Goal: Task Accomplishment & Management: Manage account settings

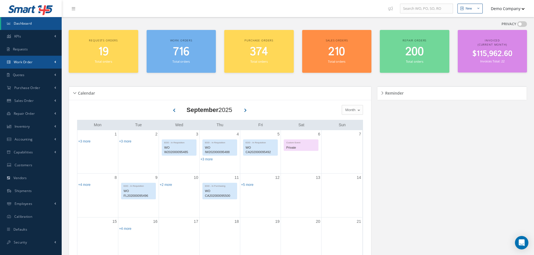
click at [57, 63] on link "Work Order" at bounding box center [31, 62] width 62 height 13
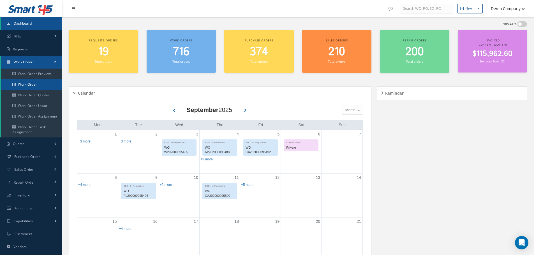
click at [47, 84] on link "Work Order" at bounding box center [31, 84] width 61 height 11
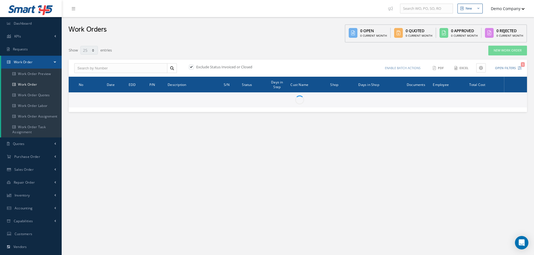
select select "25"
click at [100, 70] on input "text" at bounding box center [120, 68] width 93 height 10
paste input "FL202000095544"
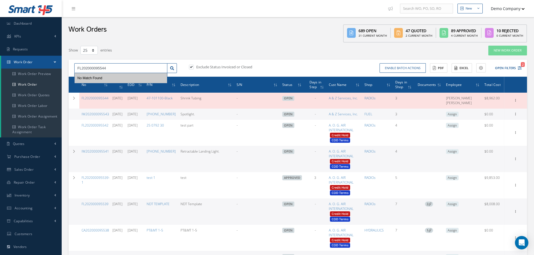
click at [124, 67] on input "FL202000095544" at bounding box center [120, 68] width 93 height 10
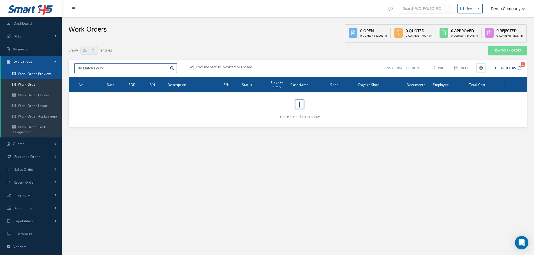
drag, startPoint x: 124, startPoint y: 67, endPoint x: 59, endPoint y: 70, distance: 65.1
click at [59, 70] on div "Smart 145 Dashboard KPIs Work Order Accounting Requests Work Order Work Order P…" at bounding box center [267, 159] width 534 height 318
type input "FL202000095544"
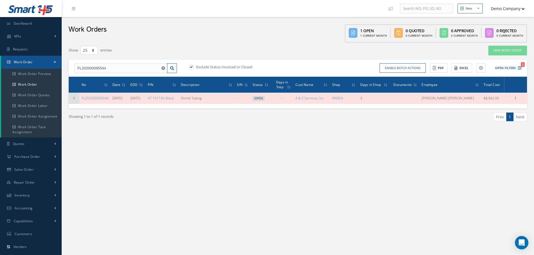
click at [73, 97] on icon at bounding box center [74, 98] width 4 height 3
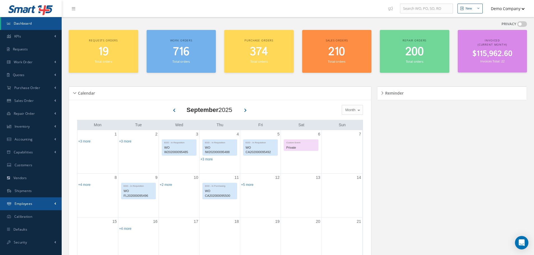
click at [45, 203] on link "Employees" at bounding box center [31, 204] width 62 height 13
drag, startPoint x: 41, startPoint y: 227, endPoint x: 41, endPoint y: 221, distance: 5.3
click at [41, 226] on link "Training" at bounding box center [31, 226] width 61 height 11
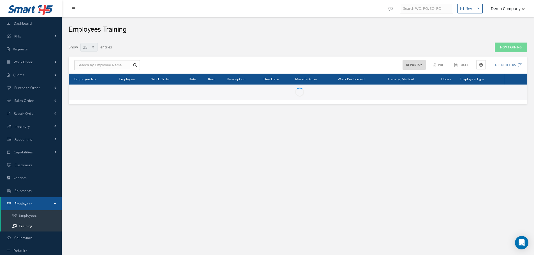
select select "25"
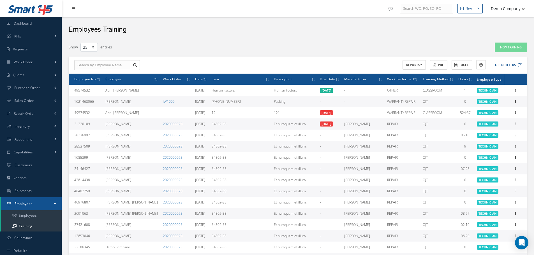
drag, startPoint x: 472, startPoint y: 170, endPoint x: 475, endPoint y: 170, distance: 3.4
click at [474, 171] on td "07:28" at bounding box center [465, 168] width 19 height 11
click at [515, 169] on icon at bounding box center [516, 168] width 6 height 4
click at [505, 173] on link "Edit" at bounding box center [490, 172] width 44 height 7
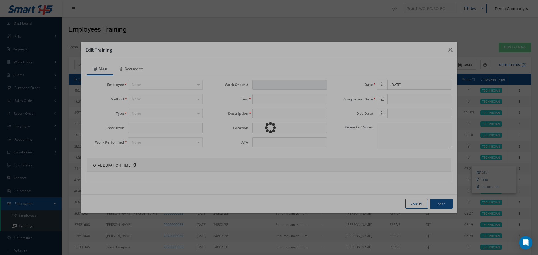
type input "2020000023"
type input "34802-38"
type input "Et numquam et illum."
type input "08/25/2025"
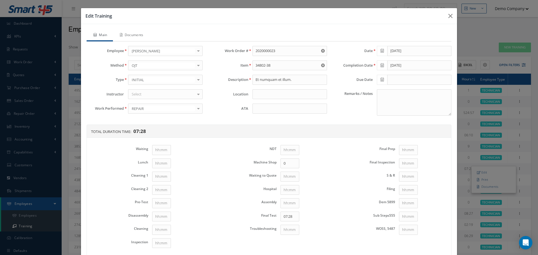
scroll to position [28, 0]
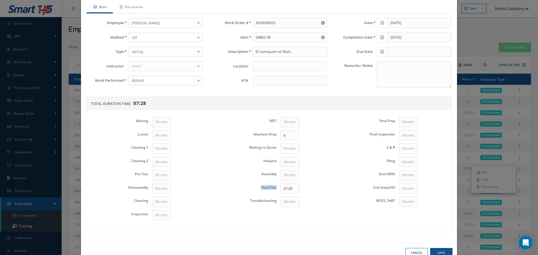
drag, startPoint x: 257, startPoint y: 188, endPoint x: 329, endPoint y: 176, distance: 72.3
click at [277, 191] on tr "Final Test 07:28" at bounding box center [269, 188] width 112 height 13
click at [477, 117] on div "Edit Training Main Documents Employee Melany Friedrich Borer April Tania Herzog…" at bounding box center [269, 127] width 538 height 255
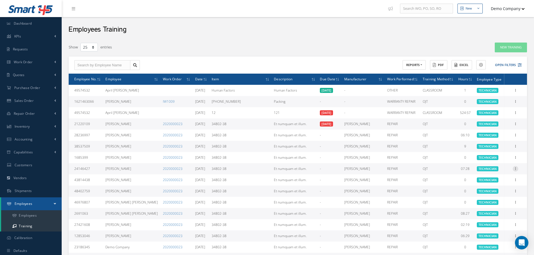
click at [517, 169] on icon at bounding box center [516, 168] width 6 height 4
click at [504, 170] on link "Edit" at bounding box center [490, 172] width 44 height 7
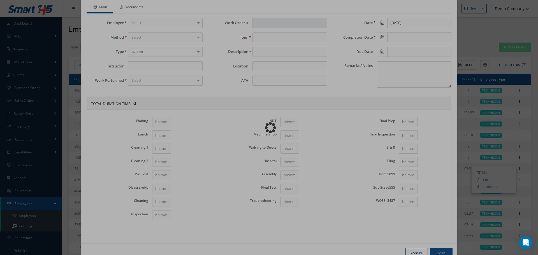
type input "2020000023"
type input "34802-38"
type input "Et numquam et illum."
type input "08/25/2025"
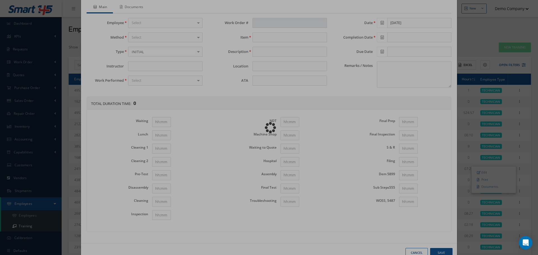
type input "0"
type input "07:28"
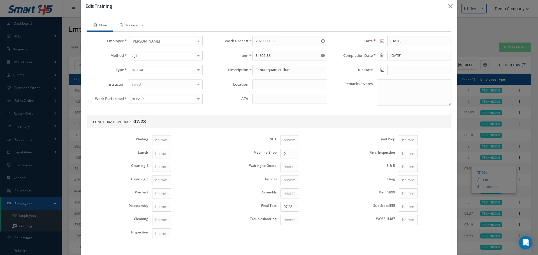
scroll to position [0, 0]
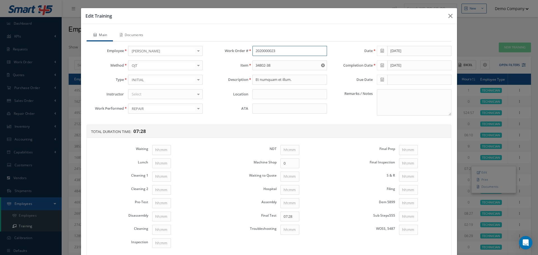
drag, startPoint x: 251, startPoint y: 47, endPoint x: 246, endPoint y: 46, distance: 5.7
click at [246, 46] on div "Main Documents Employee Melany Friedrich Borer April Tania Herzog Tyrique Odess…" at bounding box center [269, 145] width 365 height 231
click at [469, 42] on div "Edit Training Main Documents Employee Melany Friedrich Borer April Tania Herzog…" at bounding box center [269, 127] width 538 height 255
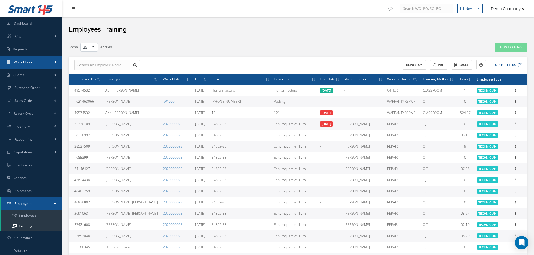
click at [46, 62] on link "Work Order" at bounding box center [31, 62] width 62 height 13
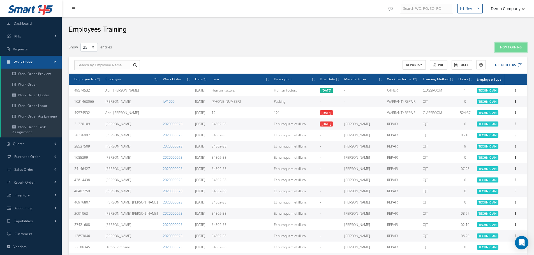
click at [522, 47] on button "New Training" at bounding box center [511, 48] width 32 height 10
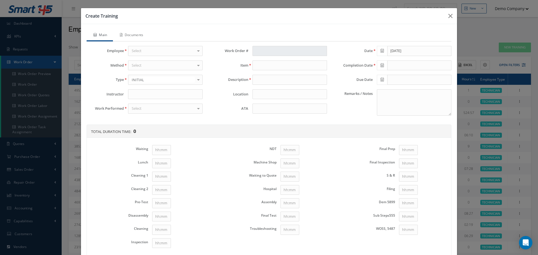
click at [165, 49] on div "Select" at bounding box center [165, 51] width 75 height 10
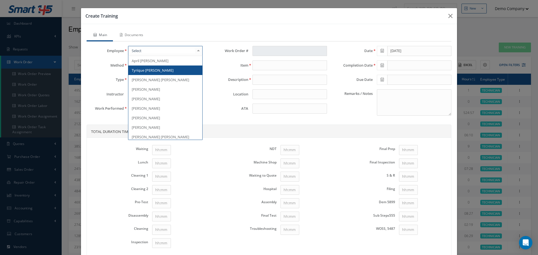
click at [145, 74] on span "Tyrique [PERSON_NAME]" at bounding box center [165, 71] width 74 height 10
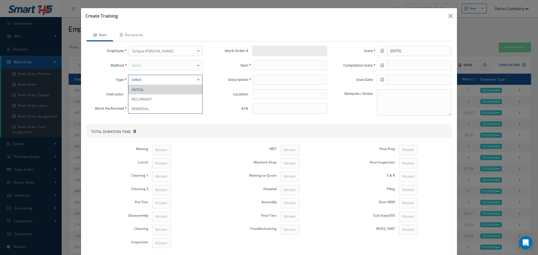
click at [144, 66] on div "Select" at bounding box center [165, 66] width 75 height 10
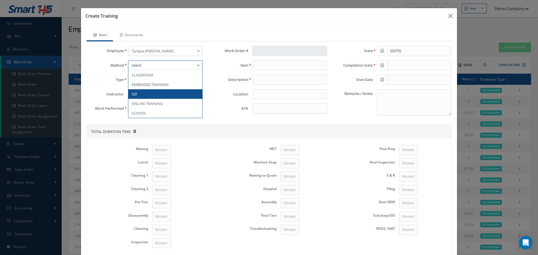
click at [146, 94] on span "OJT" at bounding box center [165, 94] width 74 height 10
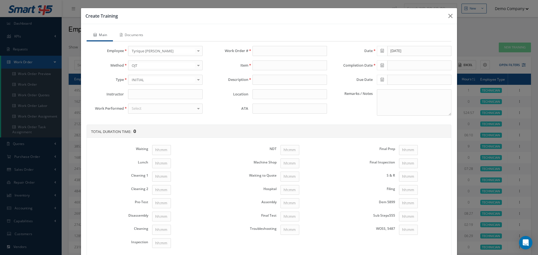
click at [223, 119] on div "Work Order # Item Part Number Description Description Location ATA" at bounding box center [269, 83] width 124 height 74
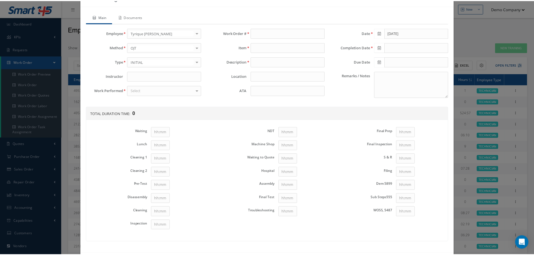
scroll to position [28, 0]
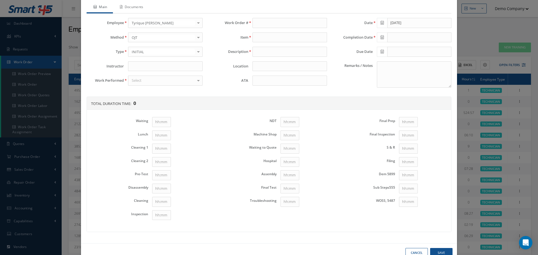
click at [260, 17] on div "Main Documents Employee Tyrique Odessa Conn April Tania Herzog Tyrique Odessa C…" at bounding box center [269, 117] width 365 height 231
click at [260, 20] on input "text" at bounding box center [290, 23] width 75 height 10
click at [297, 19] on input "text" at bounding box center [290, 23] width 75 height 10
paste input "2020000023"
click at [276, 31] on div "2020000023" at bounding box center [290, 33] width 68 height 6
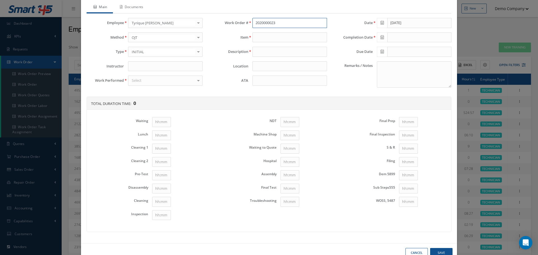
type input "2020000023"
click at [171, 78] on div "Select" at bounding box center [165, 81] width 75 height 10
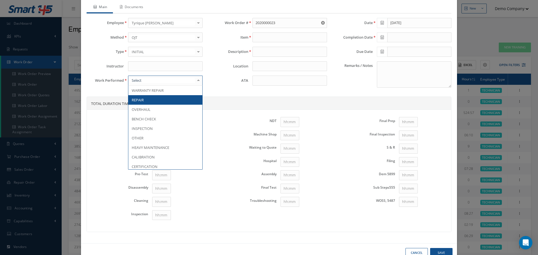
click at [149, 100] on span "REPAIR" at bounding box center [165, 100] width 74 height 10
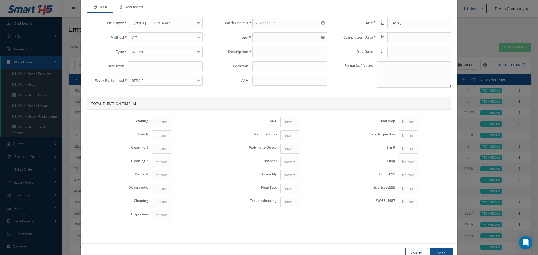
type input "34802-38"
type input "Et numquam et illum."
click at [478, 37] on div "Create Training Main Documents Employee Tyrique Odessa Conn April Tania Herzog …" at bounding box center [269, 127] width 538 height 255
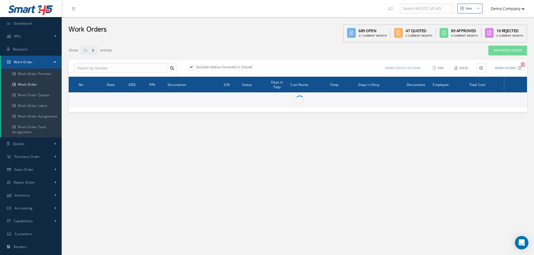
select select "25"
click at [122, 63] on input "text" at bounding box center [120, 68] width 93 height 10
paste input "2020000023"
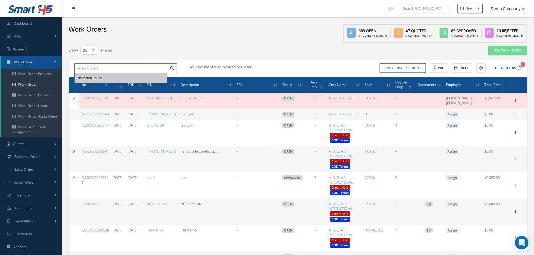
type input "2020000023"
click at [193, 67] on label at bounding box center [193, 66] width 1 height 5
click at [192, 67] on input "checkbox" at bounding box center [191, 68] width 4 height 4
checkbox input "false"
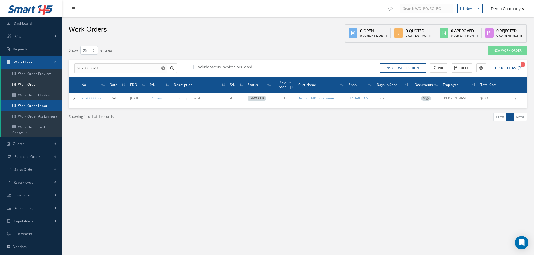
click at [50, 102] on link "Work Order Labor" at bounding box center [31, 106] width 61 height 11
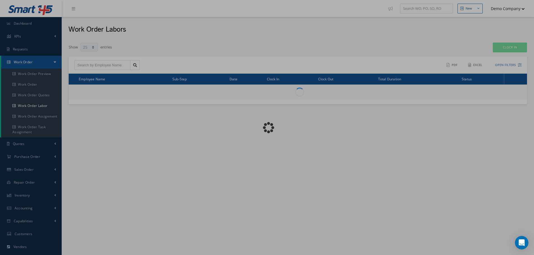
select select "25"
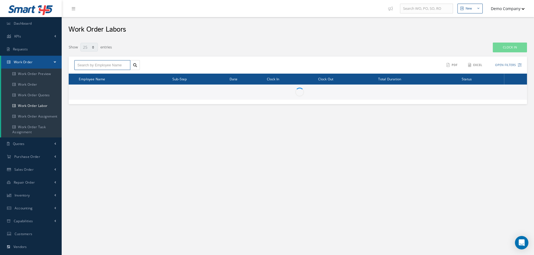
click at [105, 66] on input "text" at bounding box center [102, 65] width 56 height 10
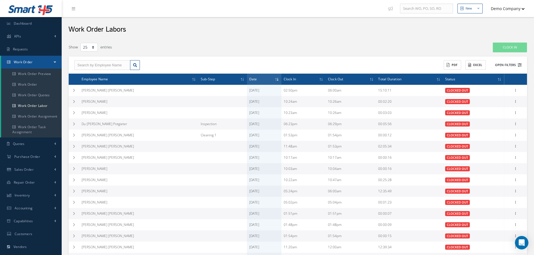
click at [514, 64] on button "Open Filters" at bounding box center [506, 65] width 32 height 9
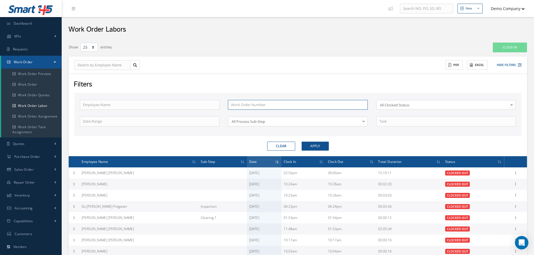
click at [243, 105] on input "text" at bounding box center [298, 105] width 140 height 10
paste input "2020000023"
type input "2020000023"
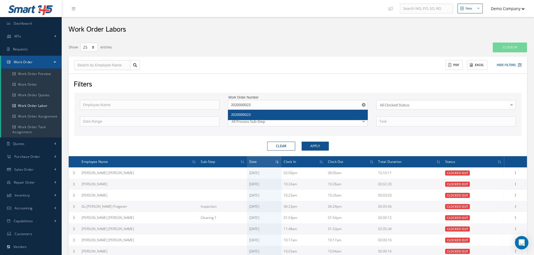
drag, startPoint x: 262, startPoint y: 112, endPoint x: 293, endPoint y: 137, distance: 40.0
click at [262, 112] on div "2020000023" at bounding box center [297, 115] width 133 height 6
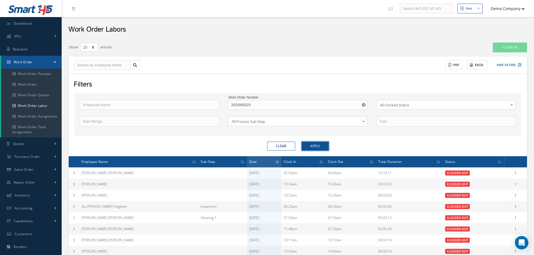
click at [319, 149] on button "Apply" at bounding box center [315, 146] width 27 height 9
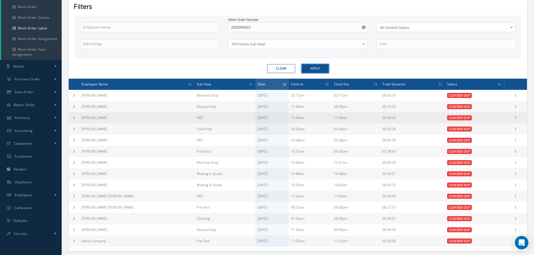
scroll to position [84, 0]
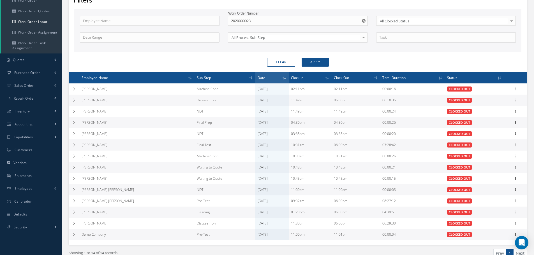
drag, startPoint x: 183, startPoint y: 145, endPoint x: 406, endPoint y: 145, distance: 222.8
click at [406, 145] on tr "Melany Friedrich Borer Final Test 06/29/2021 10:31am 06:00pm 07:28:42 CLOCKED O…" at bounding box center [298, 145] width 458 height 11
drag, startPoint x: 377, startPoint y: 147, endPoint x: 398, endPoint y: 147, distance: 21.0
click at [398, 147] on tr "Melany Friedrich Borer Final Test 06/29/2021 10:31am 06:00pm 07:28:42 CLOCKED O…" at bounding box center [298, 145] width 458 height 11
drag, startPoint x: 391, startPoint y: 146, endPoint x: 57, endPoint y: 142, distance: 334.4
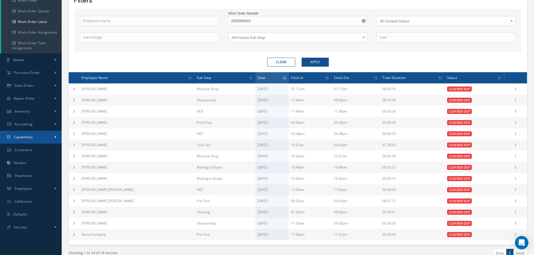
click at [57, 142] on div "Smart 145 Dashboard KPIs Work Order Accounting Requests Work Order Work Order P…" at bounding box center [267, 99] width 534 height 367
click at [152, 149] on td "[PERSON_NAME]" at bounding box center [136, 145] width 115 height 11
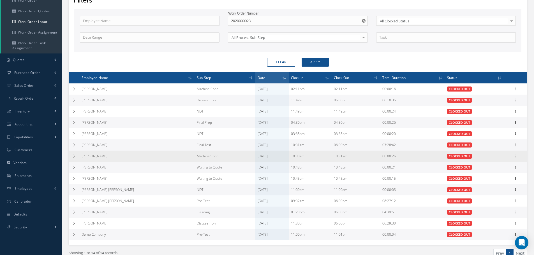
drag, startPoint x: 264, startPoint y: 159, endPoint x: 252, endPoint y: 155, distance: 12.7
click at [255, 155] on td "06/29/2021" at bounding box center [271, 156] width 33 height 11
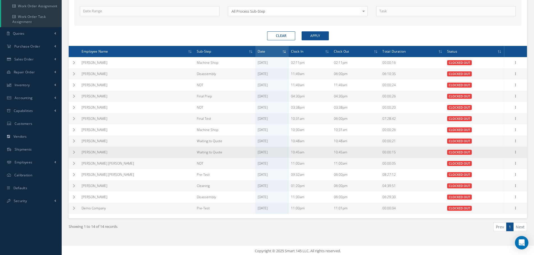
scroll to position [112, 0]
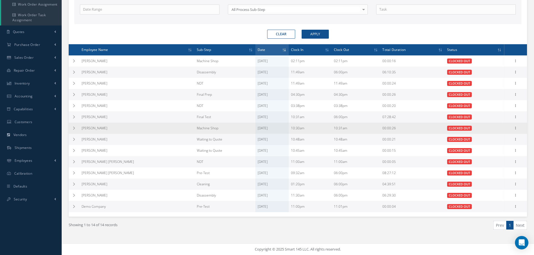
drag, startPoint x: 287, startPoint y: 130, endPoint x: 397, endPoint y: 126, distance: 110.0
click at [397, 126] on tr "Melany Friedrich Borer Machine Shop 06/29/2021 10:30am 10:31am 00:00:26 CLOCKED…" at bounding box center [298, 128] width 458 height 11
click at [397, 126] on td "00:00:26" at bounding box center [412, 128] width 64 height 11
drag, startPoint x: 399, startPoint y: 127, endPoint x: 354, endPoint y: 127, distance: 45.4
click at [354, 127] on tr "Melany Friedrich Borer Machine Shop 06/29/2021 10:30am 10:31am 00:00:26 CLOCKED…" at bounding box center [298, 128] width 458 height 11
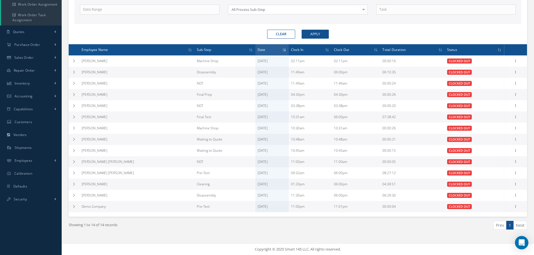
drag, startPoint x: 380, startPoint y: 114, endPoint x: 357, endPoint y: 115, distance: 23.3
click at [357, 115] on tr "Melany Friedrich Borer Final Test 06/29/2021 10:31am 06:00pm 07:28:42 CLOCKED O…" at bounding box center [298, 117] width 458 height 11
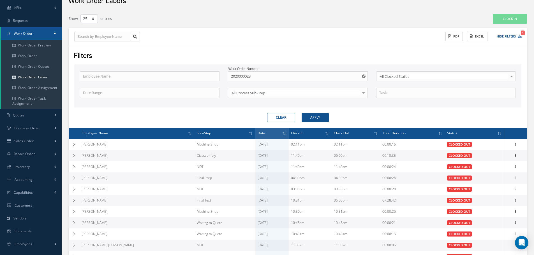
scroll to position [28, 0]
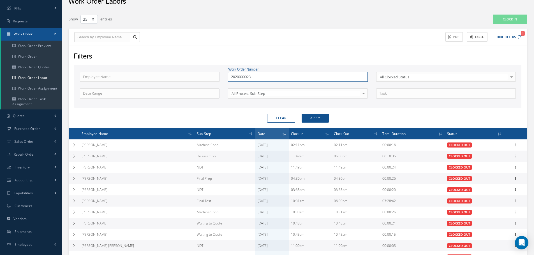
drag, startPoint x: 246, startPoint y: 75, endPoint x: 210, endPoint y: 74, distance: 36.5
click at [210, 74] on div "Employee Name Work Order Number 2020000023 All Clocked Status All Clocked Statu…" at bounding box center [298, 88] width 444 height 33
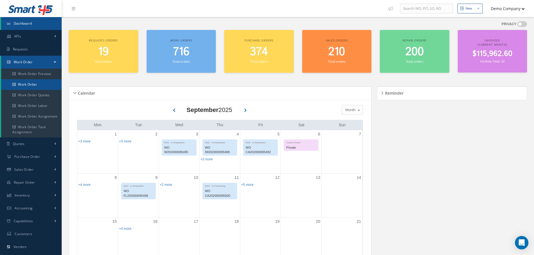
click at [37, 82] on link "Work Order" at bounding box center [31, 84] width 61 height 11
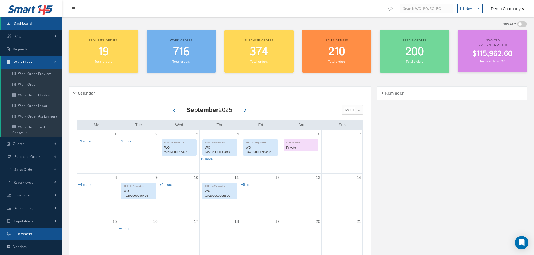
drag, startPoint x: 37, startPoint y: 232, endPoint x: 353, endPoint y: 170, distance: 322.2
click at [37, 233] on link "Customers" at bounding box center [31, 234] width 62 height 13
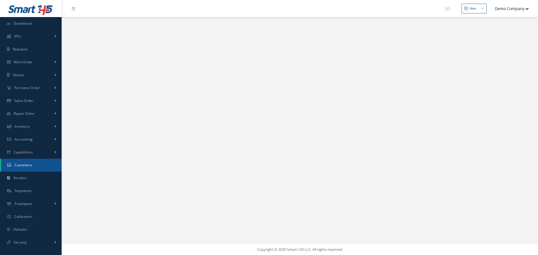
select select "25"
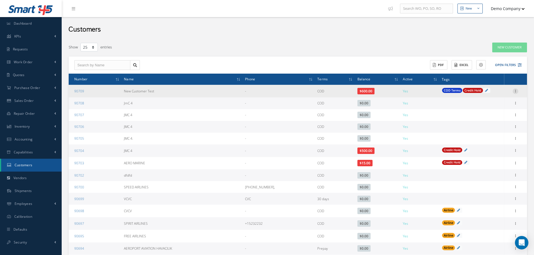
click at [515, 93] on div at bounding box center [516, 92] width 6 height 6
click at [505, 99] on link "Edit" at bounding box center [490, 101] width 44 height 7
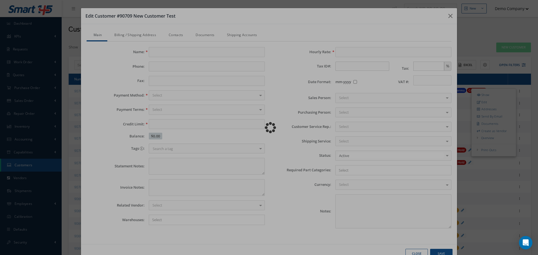
type input "New Customer Test"
type input "0.00"
type input "100.00"
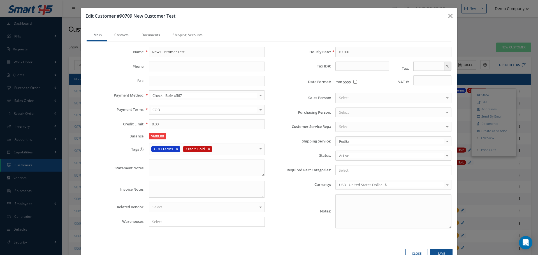
click at [472, 48] on div "Edit Customer #90709 New Customer Test Main Contacts Documents Shipping Account…" at bounding box center [269, 127] width 538 height 255
type input "0"
type input "100"
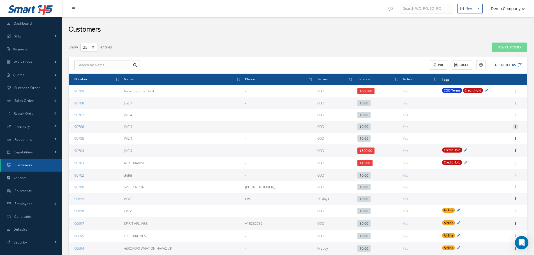
click at [517, 127] on icon at bounding box center [516, 126] width 6 height 4
click at [504, 135] on link "Edit" at bounding box center [490, 137] width 44 height 7
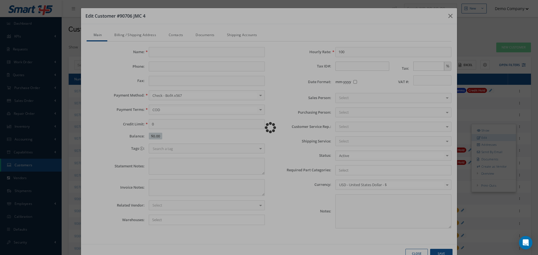
type input "JMC 4"
type input "0.00"
type input "100.00"
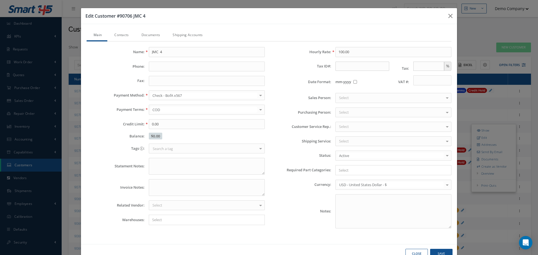
click at [504, 112] on div "Edit Customer #90706 JMC 4 Main Contacts Documents Shipping Accounts Name: JMC …" at bounding box center [269, 127] width 538 height 255
type input "0"
type input "100"
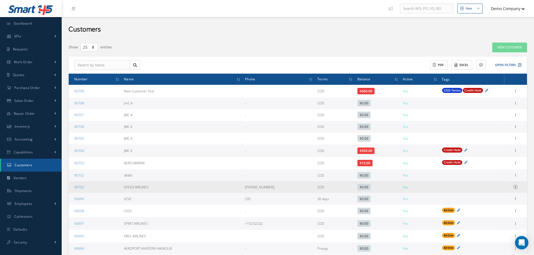
click at [517, 190] on div at bounding box center [516, 187] width 6 height 6
click at [500, 196] on link "Edit" at bounding box center [490, 198] width 44 height 7
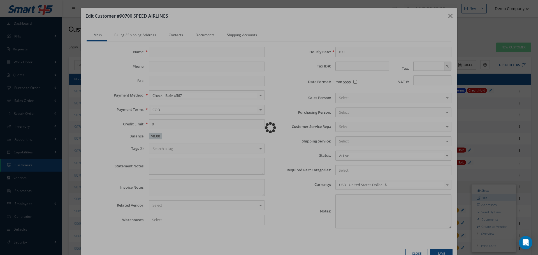
type input "SPEED AIRLINES"
type input "+612323321,"
type input "0.00"
type input "100.00"
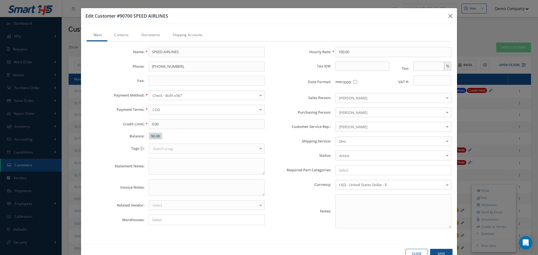
click at [491, 142] on div "Edit Customer #90700 SPEED AIRLINES Main Contacts Documents Shipping Accounts N…" at bounding box center [269, 127] width 538 height 255
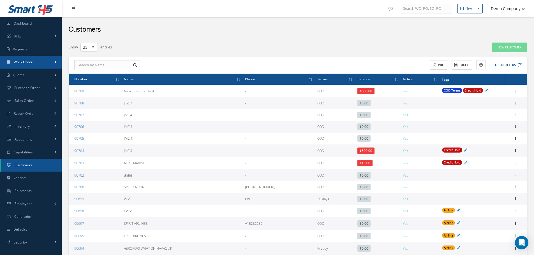
click at [38, 63] on link "Work Order" at bounding box center [31, 62] width 62 height 13
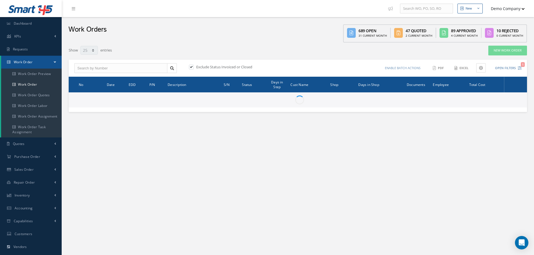
select select "25"
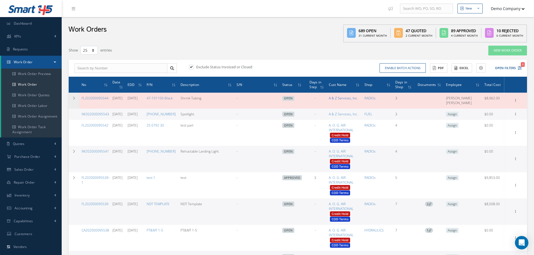
click at [354, 99] on link "A & Z Services, Inc." at bounding box center [343, 98] width 29 height 5
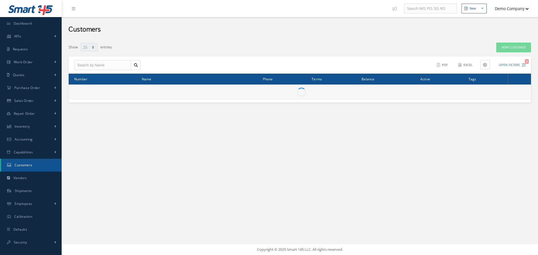
select select "25"
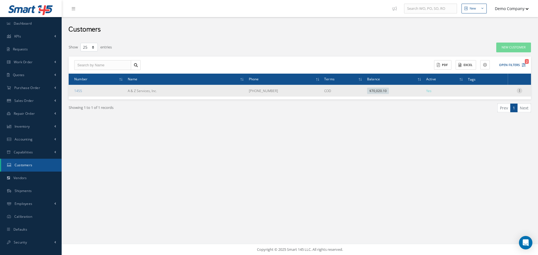
click at [520, 90] on icon at bounding box center [520, 90] width 6 height 4
click at [513, 100] on link "Edit" at bounding box center [494, 101] width 44 height 7
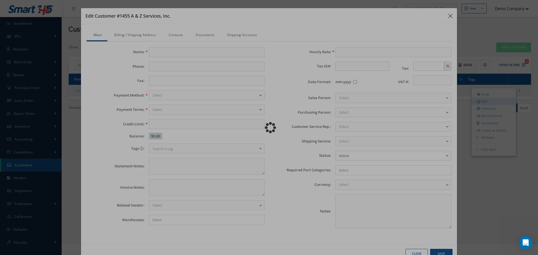
type input "A & Z Services, Inc."
type input "305-406-3546"
type input "100000.00"
type input "12.00"
type input "50"
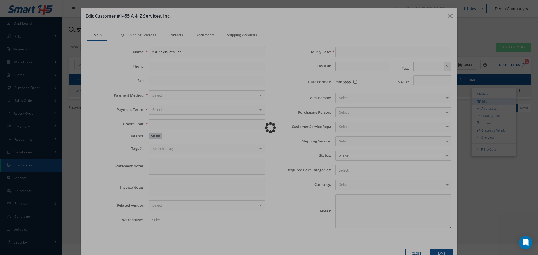
checkbox input "false"
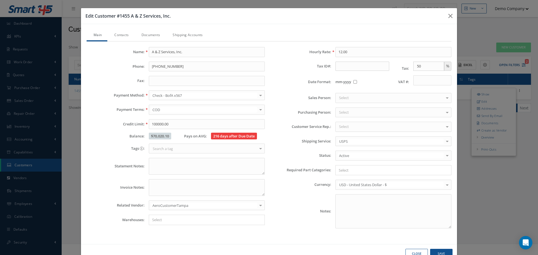
click at [495, 181] on div "Edit Customer #1455 A & Z Services, Inc. Main Contacts Documents Shipping Accou…" at bounding box center [269, 127] width 538 height 255
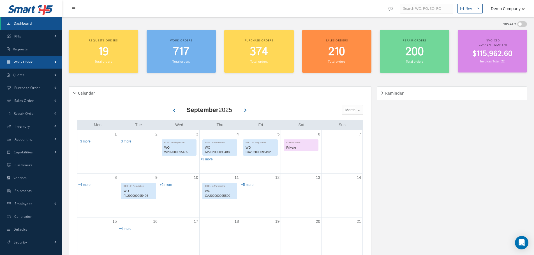
drag, startPoint x: 57, startPoint y: 62, endPoint x: 47, endPoint y: 70, distance: 13.2
click at [57, 61] on link "Work Order" at bounding box center [31, 62] width 62 height 13
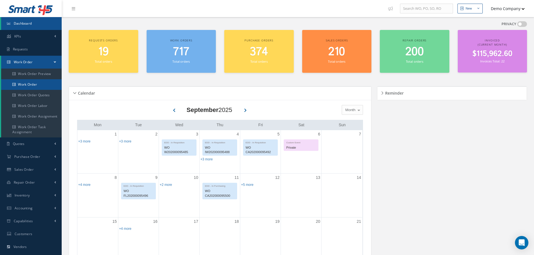
click at [33, 82] on link "Work Order" at bounding box center [31, 84] width 61 height 11
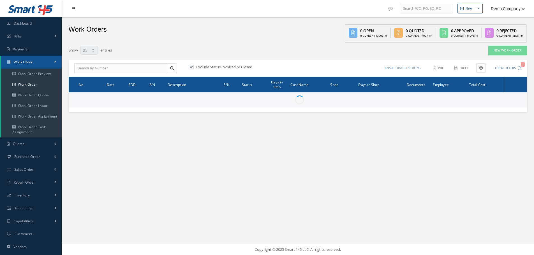
select select "25"
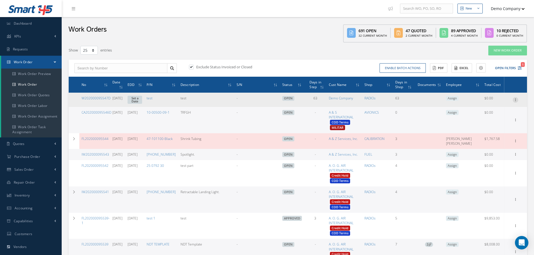
click at [518, 98] on icon at bounding box center [516, 99] width 6 height 4
click at [490, 108] on link "Edit" at bounding box center [490, 110] width 44 height 7
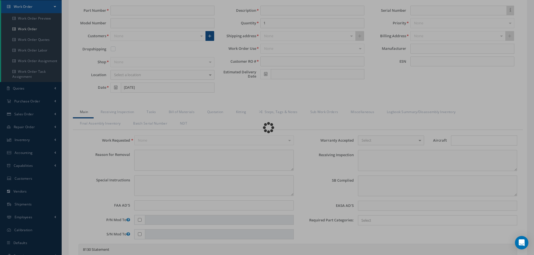
scroll to position [56, 0]
type input "test"
type input "[DATE]"
type input "test"
type input "222"
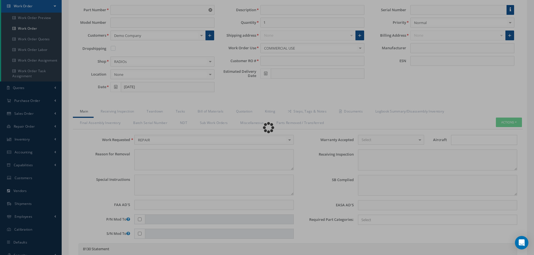
type input "faa aads"
type textarea "NO VISUAL DAMAGE"
type textarea "50"
type input "EASA ADS"
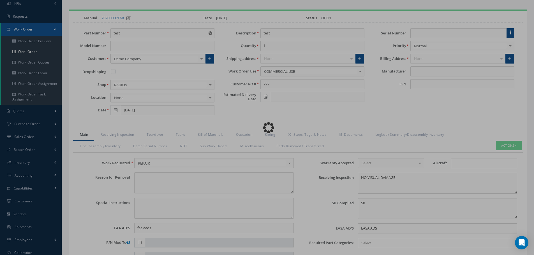
scroll to position [84, 0]
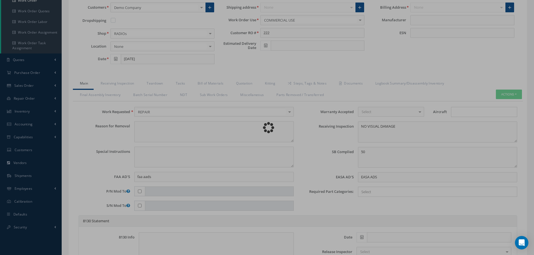
type input "test manufacturer"
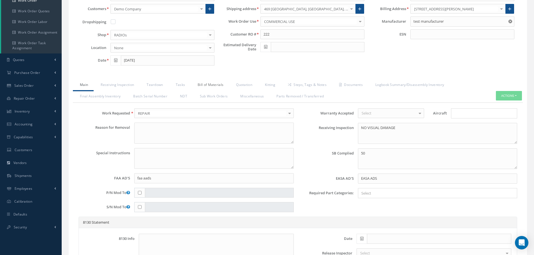
click at [206, 87] on link "Bill of Materials" at bounding box center [210, 86] width 38 height 12
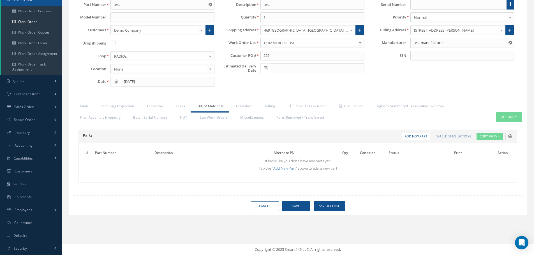
click at [313, 88] on div "Description test Quantity 1 Shipping address [STREET_ADDRESS][GEOGRAPHIC_DATA],…" at bounding box center [294, 45] width 150 height 90
click at [241, 107] on link "Quotation" at bounding box center [243, 107] width 29 height 12
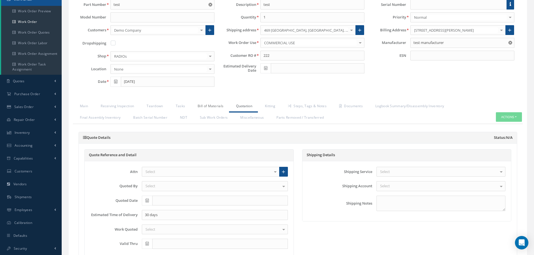
click at [215, 106] on link "Bill of Materials" at bounding box center [210, 107] width 38 height 12
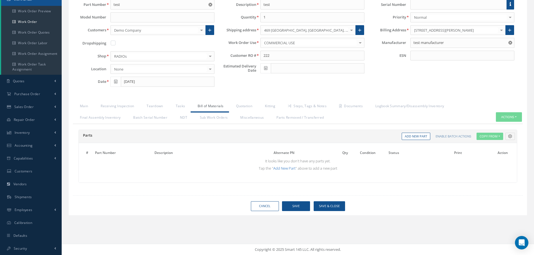
click at [284, 166] on link "Add New Part" at bounding box center [284, 168] width 22 height 5
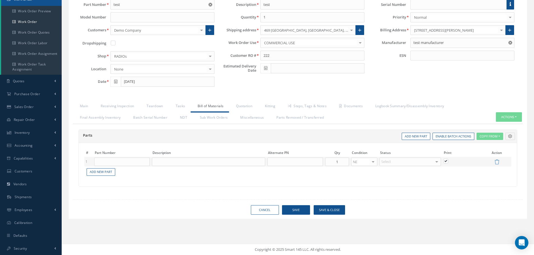
click at [307, 89] on div "Description test Quantity 1 Shipping address [STREET_ADDRESS][GEOGRAPHIC_DATA],…" at bounding box center [294, 45] width 150 height 90
click at [306, 87] on div "Description test Quantity 1 Shipping address [STREET_ADDRESS][GEOGRAPHIC_DATA],…" at bounding box center [294, 45] width 150 height 90
click at [245, 89] on div "Description test Quantity 1 Shipping address [STREET_ADDRESS][GEOGRAPHIC_DATA],…" at bounding box center [294, 45] width 150 height 90
